Goal: Task Accomplishment & Management: Use online tool/utility

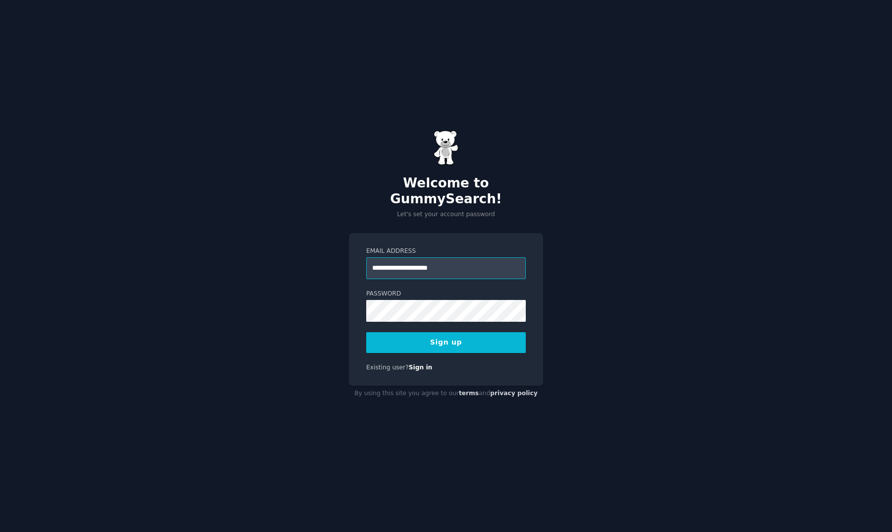
type input "**********"
click at [685, 267] on div "**********" at bounding box center [446, 266] width 892 height 532
click at [459, 334] on button "Sign up" at bounding box center [446, 342] width 160 height 21
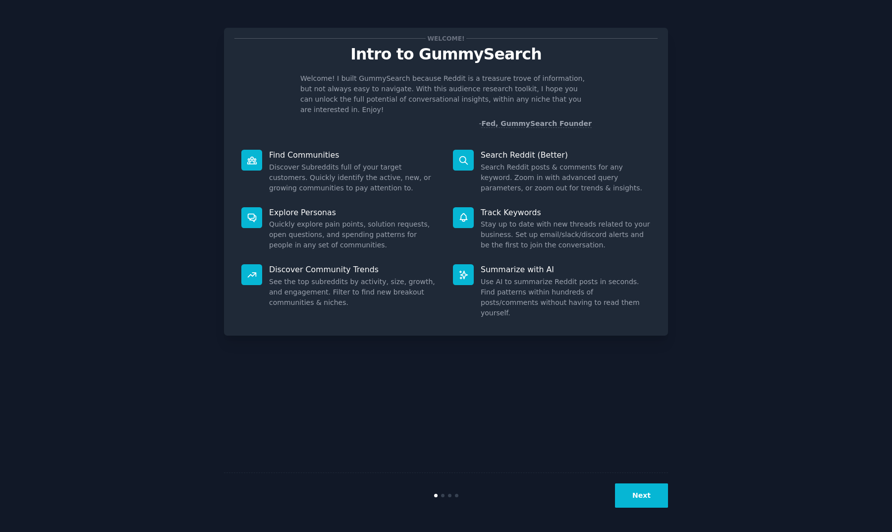
click at [637, 497] on button "Next" at bounding box center [641, 495] width 53 height 24
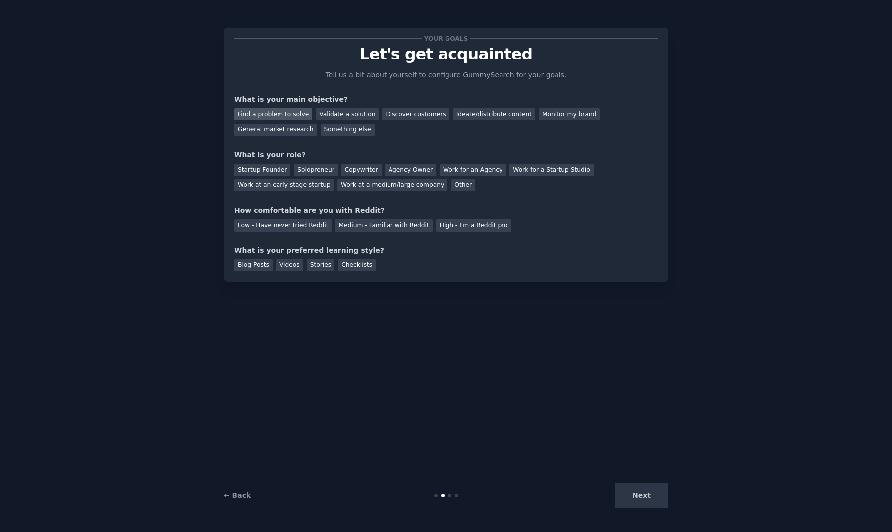
click at [286, 115] on div "Find a problem to solve" at bounding box center [273, 114] width 78 height 12
click at [279, 167] on div "Startup Founder" at bounding box center [262, 169] width 56 height 12
click at [389, 166] on div "Agency Owner" at bounding box center [410, 169] width 51 height 12
click at [271, 170] on div "Startup Founder" at bounding box center [262, 169] width 56 height 12
click at [292, 224] on div "Low - Have never tried Reddit" at bounding box center [282, 225] width 97 height 12
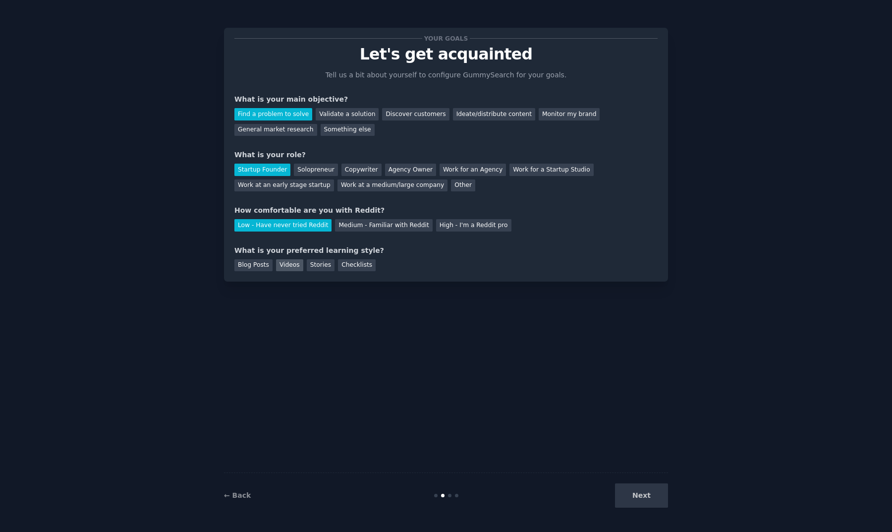
click at [290, 261] on div "Videos" at bounding box center [289, 265] width 27 height 12
click at [646, 498] on button "Next" at bounding box center [641, 495] width 53 height 24
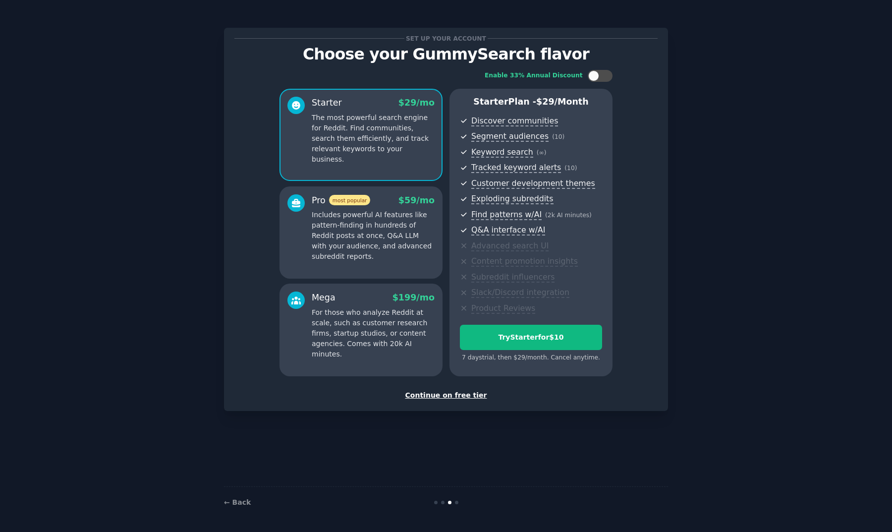
click at [468, 392] on div "Continue on free tier" at bounding box center [445, 395] width 423 height 10
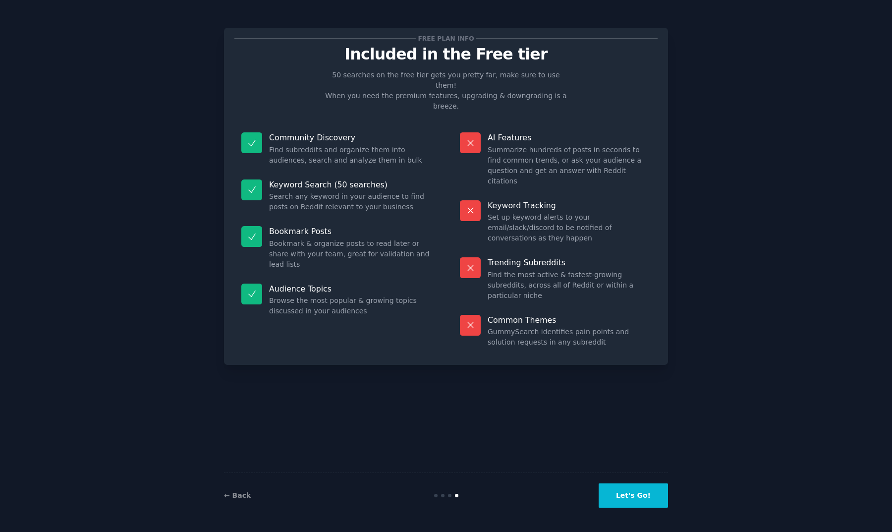
click at [627, 497] on button "Let's Go!" at bounding box center [632, 495] width 69 height 24
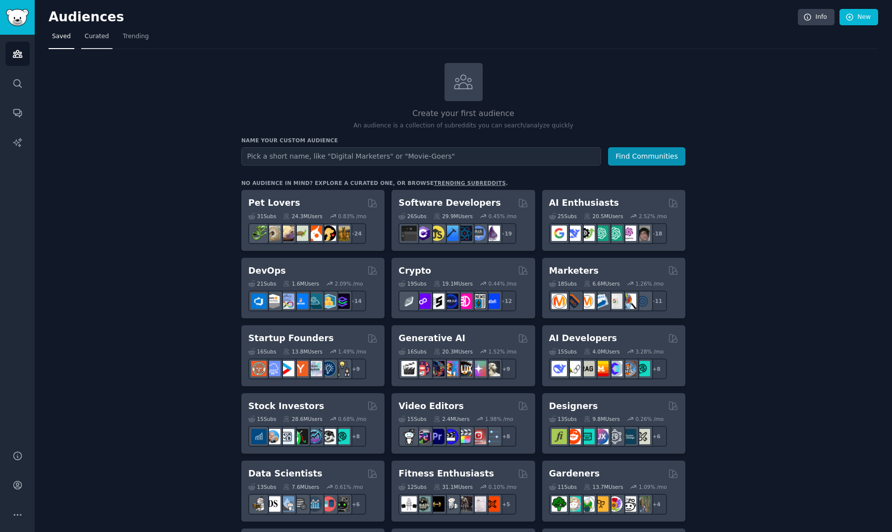
click at [99, 37] on span "Curated" at bounding box center [97, 36] width 24 height 9
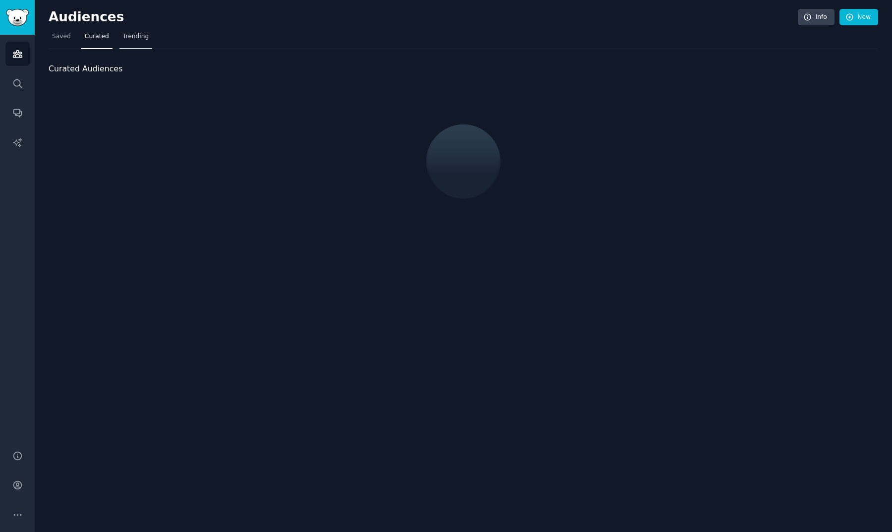
click at [134, 33] on span "Trending" at bounding box center [136, 36] width 26 height 9
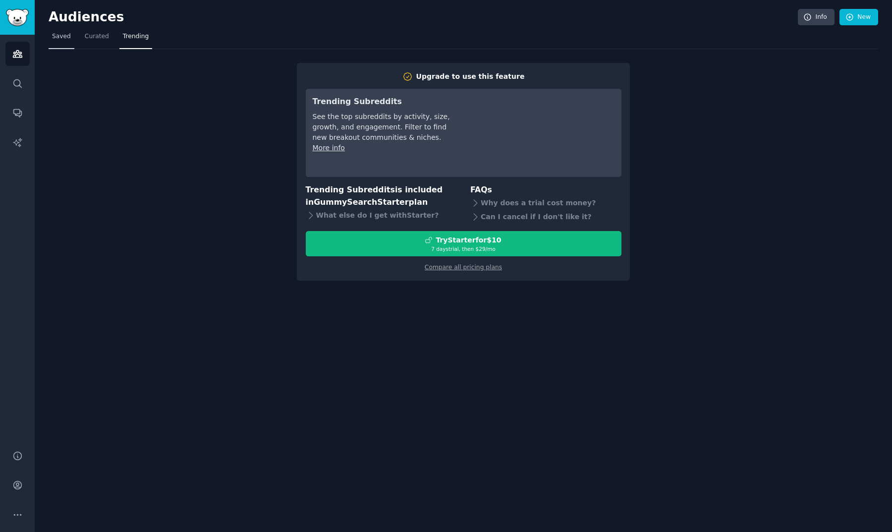
click at [66, 36] on span "Saved" at bounding box center [61, 36] width 19 height 9
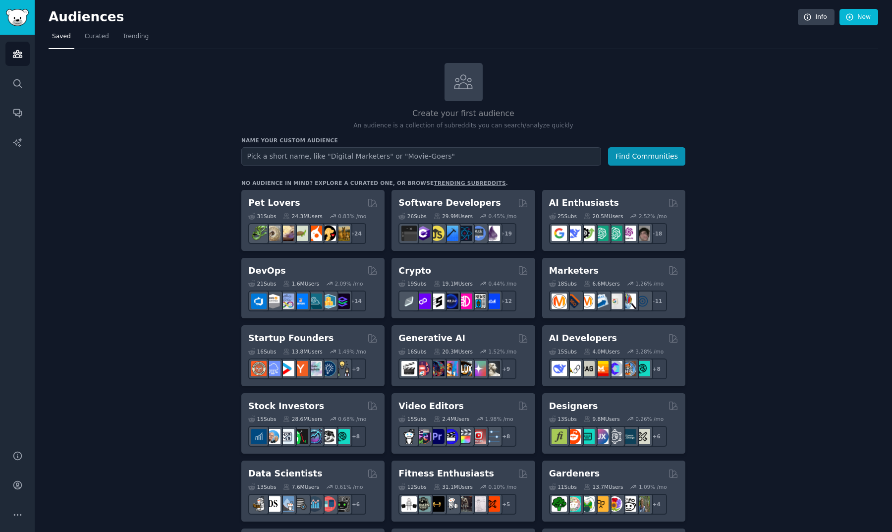
click at [533, 155] on input "text" at bounding box center [421, 156] width 360 height 18
type input "retailers"
click at [647, 155] on button "Find Communities" at bounding box center [646, 156] width 77 height 18
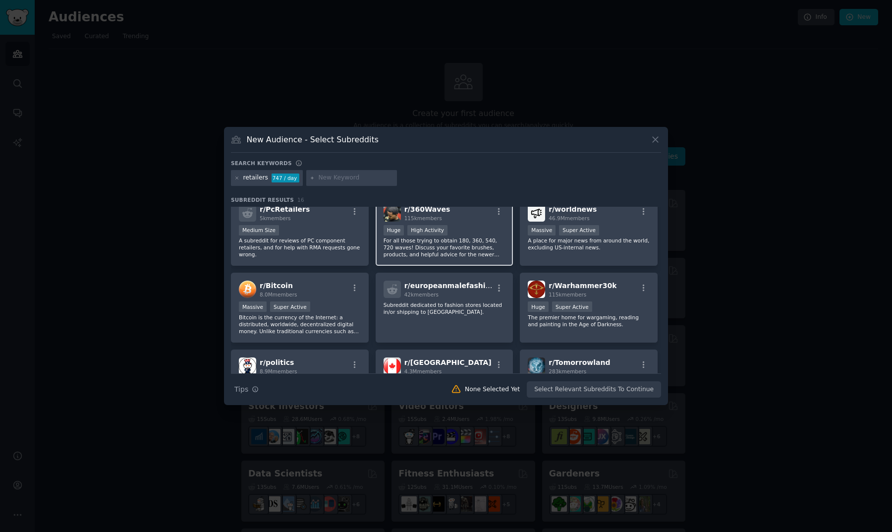
scroll to position [13, 0]
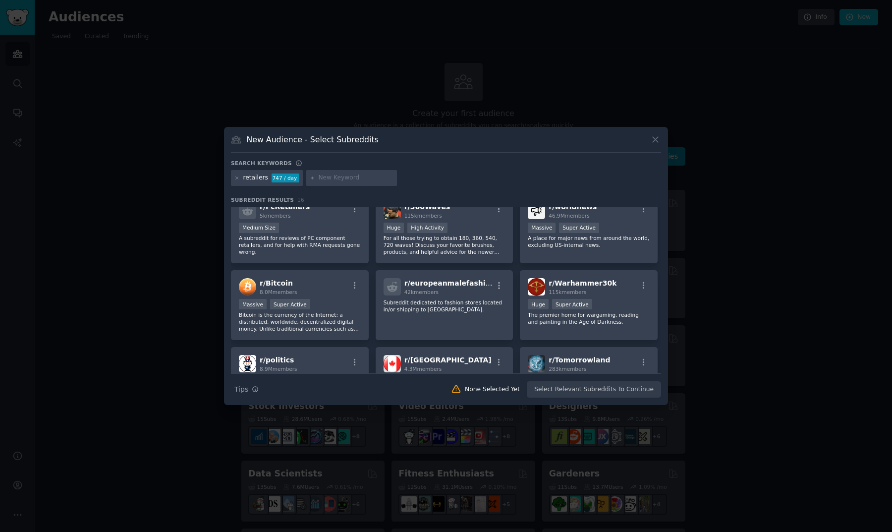
click at [161, 20] on div at bounding box center [446, 266] width 892 height 532
